Goal: Transaction & Acquisition: Purchase product/service

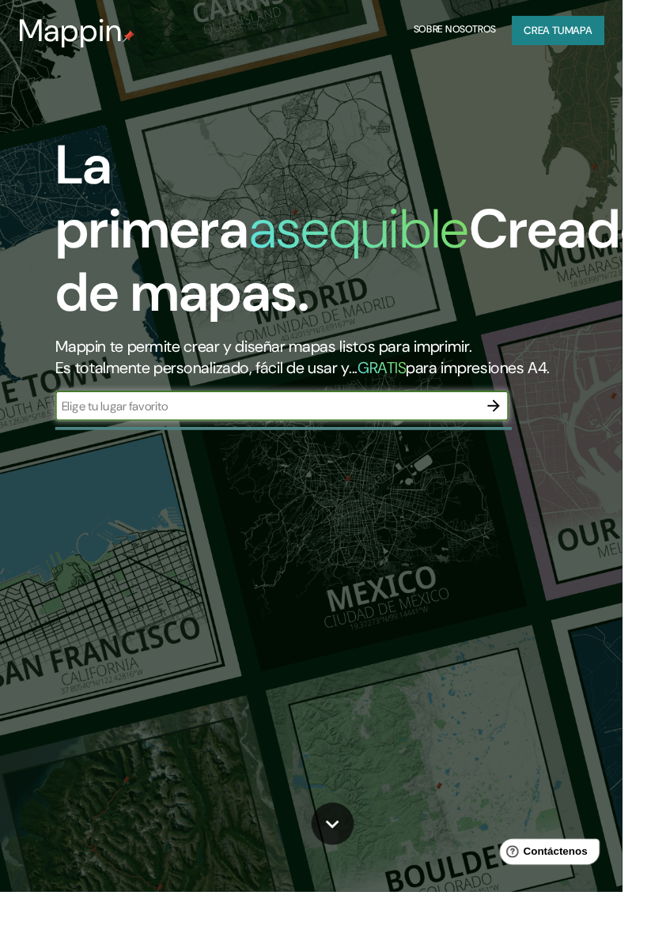
click at [257, 434] on input "text" at bounding box center [279, 425] width 443 height 18
type input "[PERSON_NAME]"
click at [517, 431] on icon "button" at bounding box center [516, 424] width 13 height 13
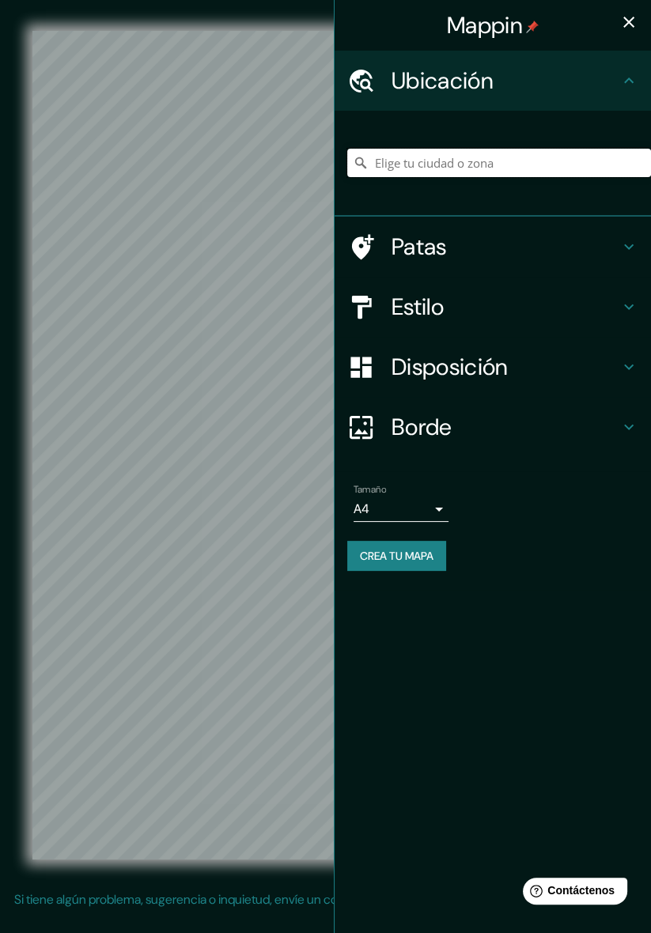
click at [564, 165] on input "Elige tu ciudad o zona" at bounding box center [499, 163] width 304 height 28
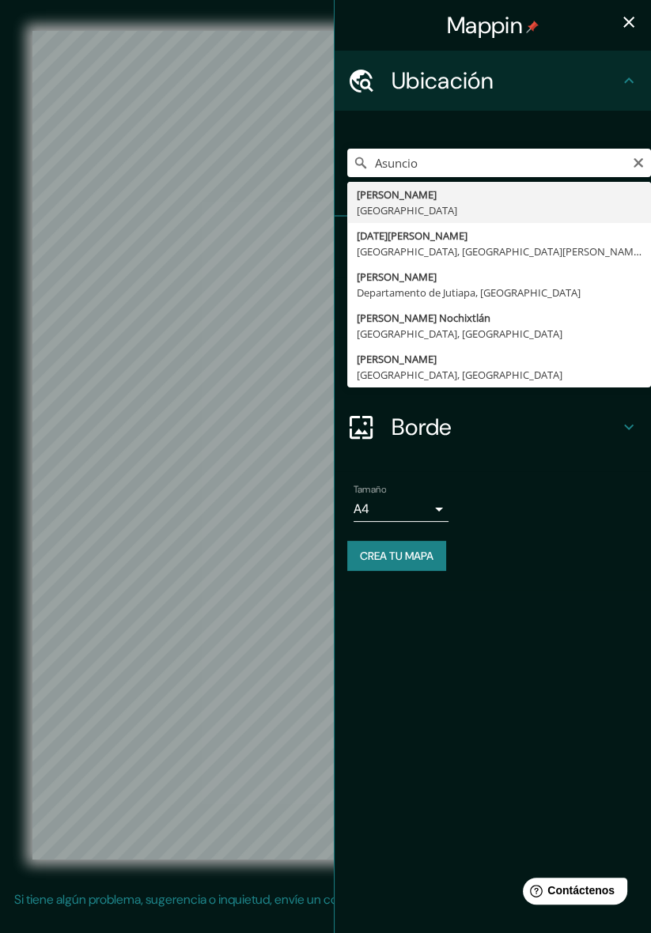
type input "[GEOGRAPHIC_DATA], [GEOGRAPHIC_DATA]"
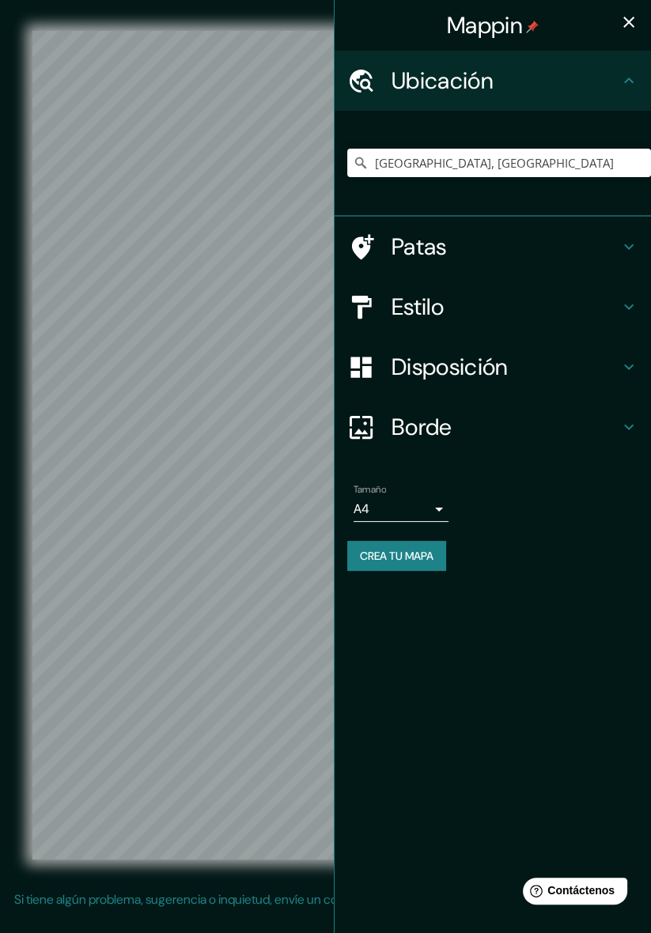
click at [549, 259] on h4 "Patas" at bounding box center [506, 247] width 228 height 28
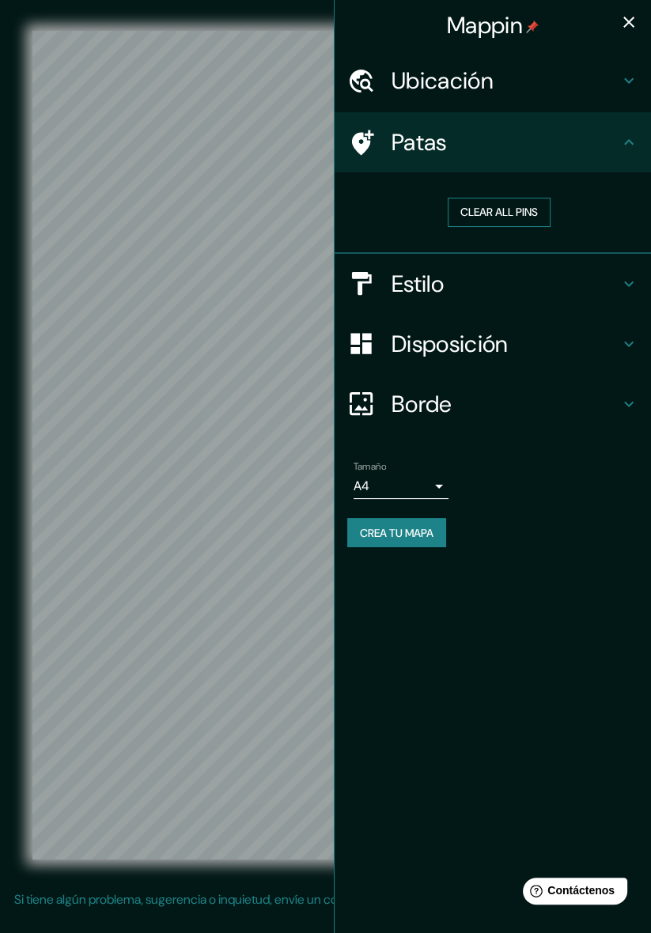
click at [514, 221] on button "Clear all pins" at bounding box center [499, 212] width 103 height 29
click at [503, 221] on button "Clear all pins" at bounding box center [499, 212] width 103 height 29
click at [514, 292] on h4 "Estilo" at bounding box center [506, 284] width 228 height 28
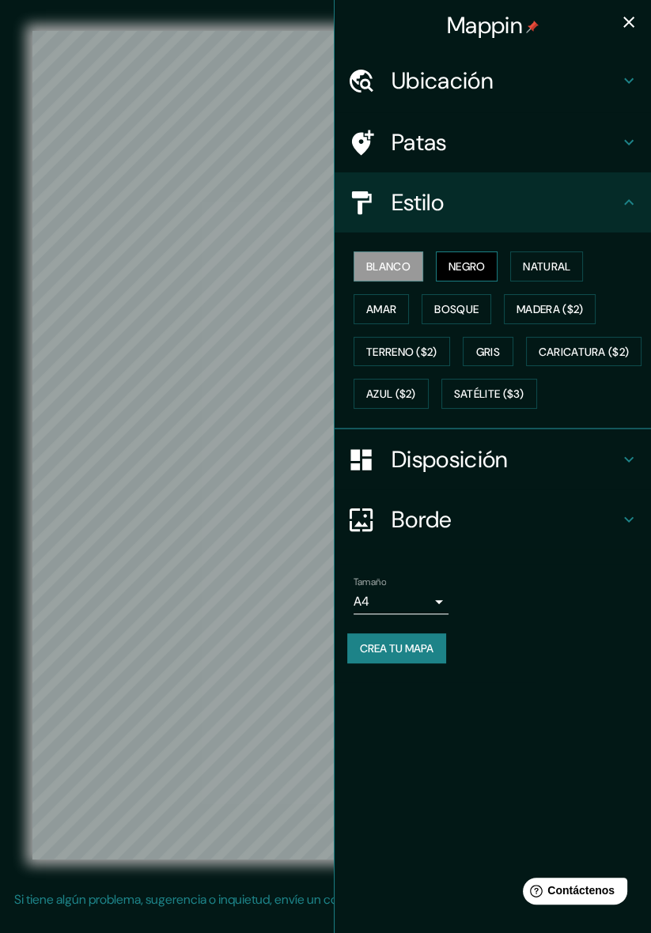
click at [473, 269] on font "Negro" at bounding box center [466, 266] width 37 height 14
click at [392, 311] on font "Amar" at bounding box center [381, 309] width 30 height 14
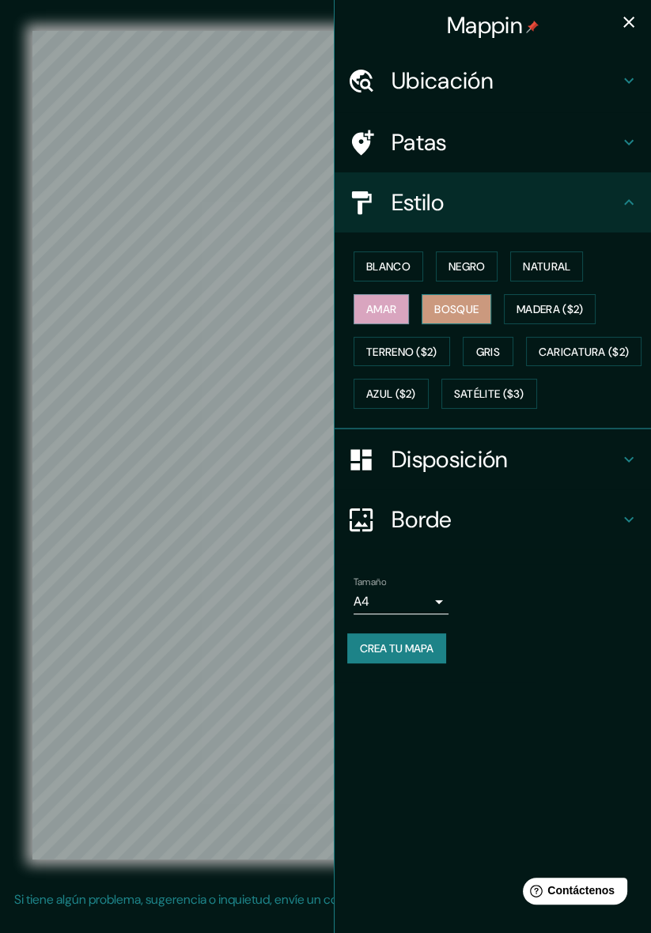
click at [452, 308] on font "Bosque" at bounding box center [456, 309] width 44 height 14
click at [562, 314] on font "Madera ($2)" at bounding box center [549, 309] width 66 height 21
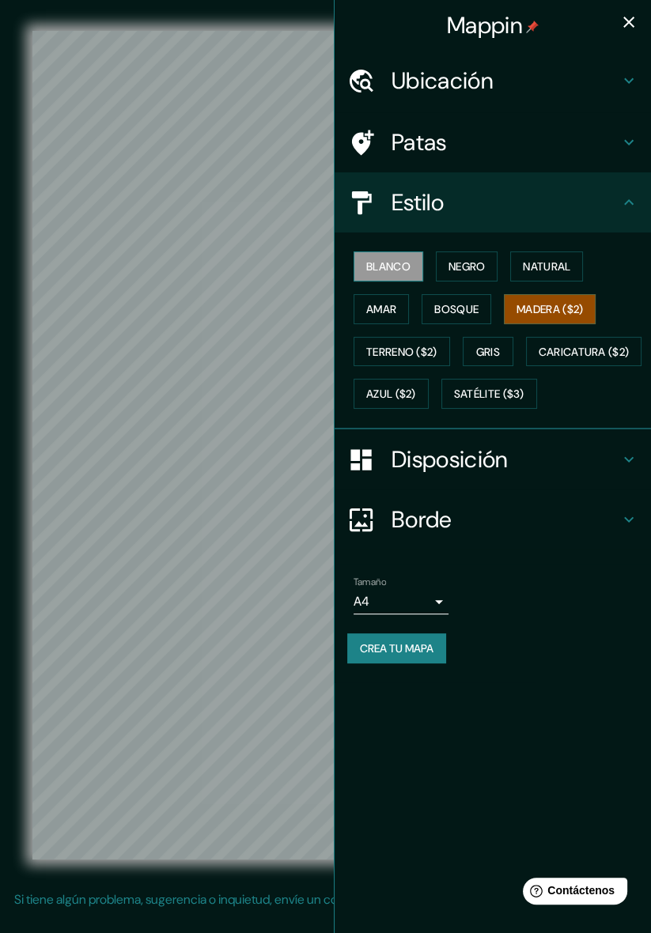
click at [393, 274] on font "Blanco" at bounding box center [388, 266] width 44 height 21
click at [598, 212] on h4 "Estilo" at bounding box center [506, 202] width 228 height 28
click at [530, 474] on h4 "Disposición" at bounding box center [506, 459] width 228 height 28
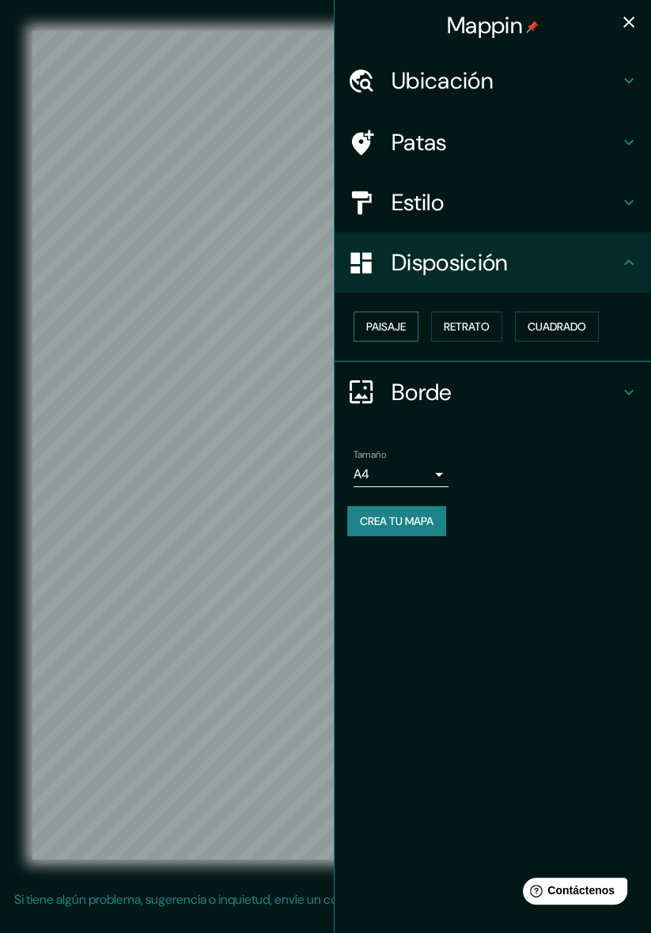
click at [381, 329] on font "Paisaje" at bounding box center [386, 327] width 40 height 14
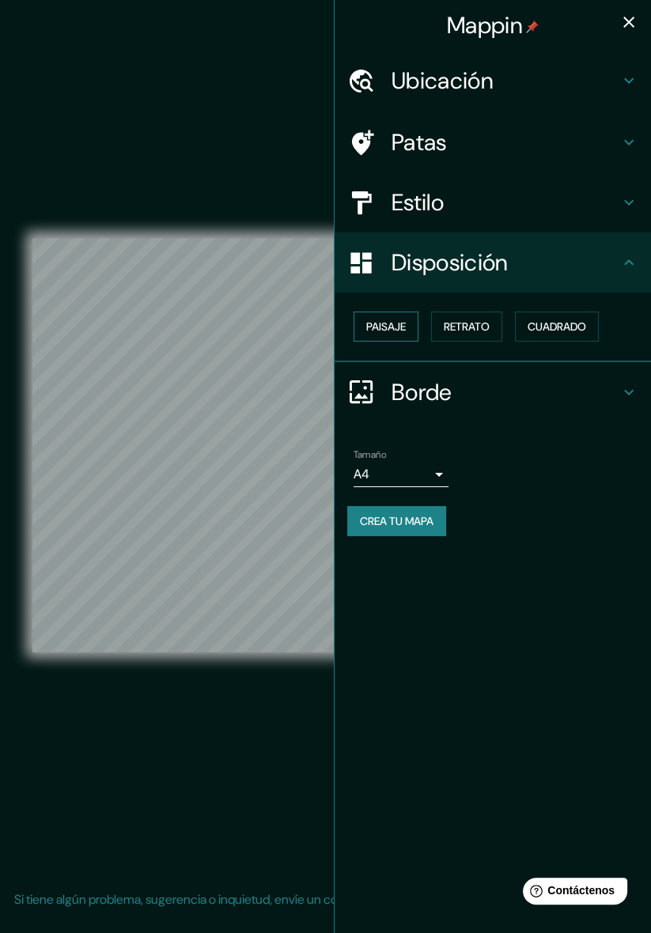
click at [404, 333] on font "Paisaje" at bounding box center [386, 326] width 40 height 21
click at [468, 331] on font "Retrato" at bounding box center [467, 327] width 46 height 14
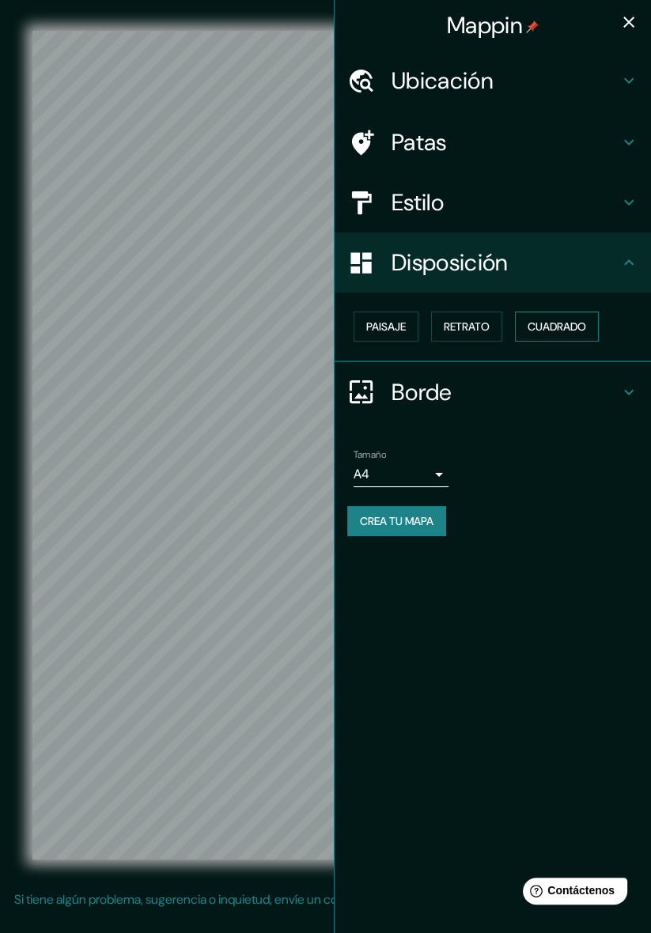
click at [560, 330] on font "Cuadrado" at bounding box center [557, 327] width 59 height 14
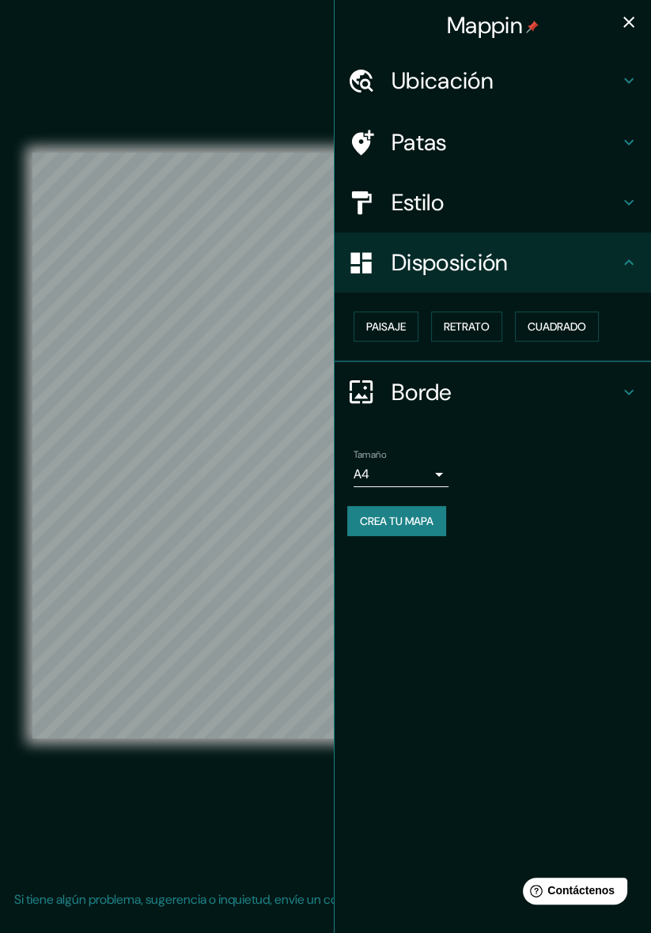
click at [436, 400] on font "Borde" at bounding box center [422, 392] width 61 height 30
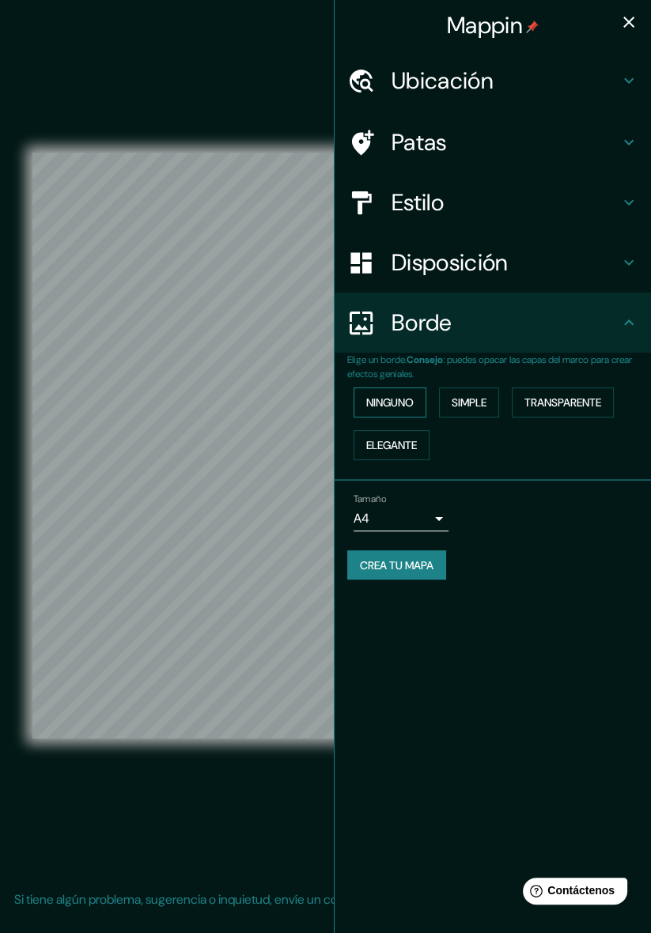
click at [393, 411] on font "Ninguno" at bounding box center [389, 402] width 47 height 21
click at [482, 397] on font "Simple" at bounding box center [469, 402] width 35 height 14
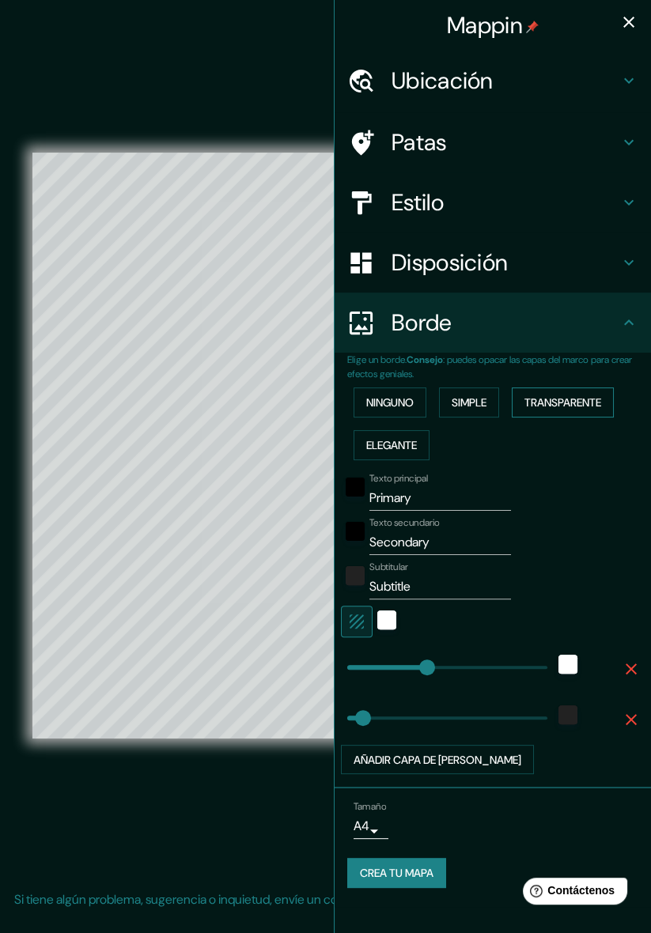
click at [577, 410] on font "Transparente" at bounding box center [562, 402] width 77 height 21
click at [403, 397] on font "Ninguno" at bounding box center [389, 402] width 47 height 14
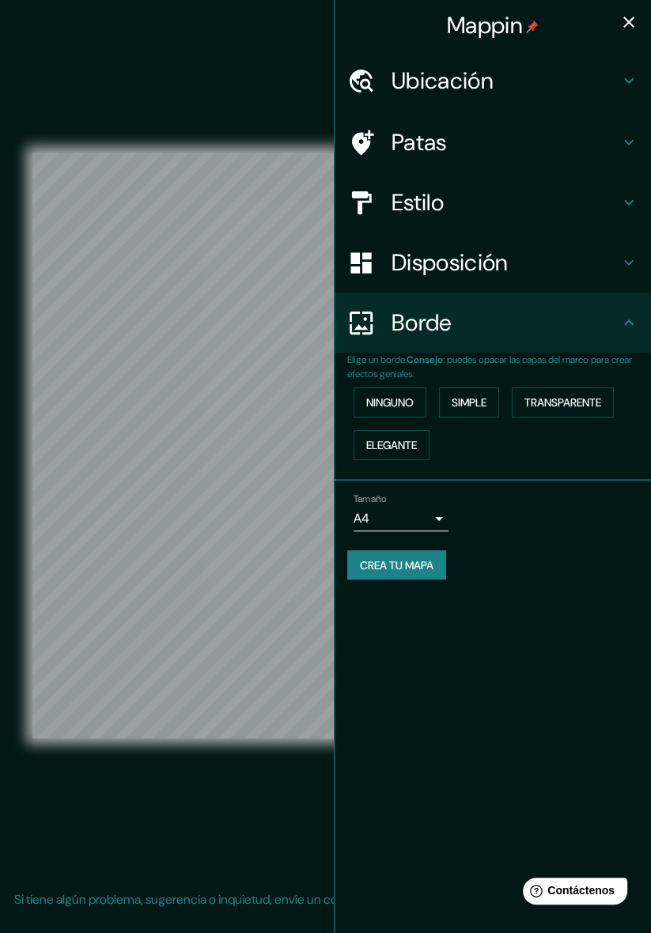
click at [429, 568] on font "Crea tu mapa" at bounding box center [397, 565] width 74 height 14
click at [626, 24] on icon "button" at bounding box center [628, 22] width 11 height 11
